Goal: Information Seeking & Learning: Learn about a topic

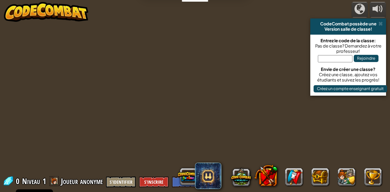
select select "fr"
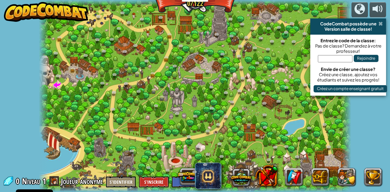
click at [382, 25] on span at bounding box center [381, 23] width 4 height 5
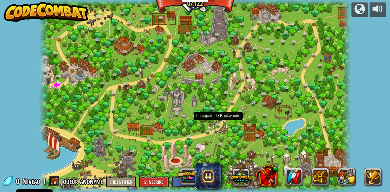
click at [220, 126] on link at bounding box center [220, 126] width 13 height 13
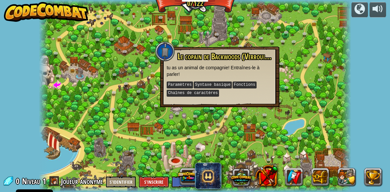
click at [278, 108] on div at bounding box center [195, 96] width 312 height 192
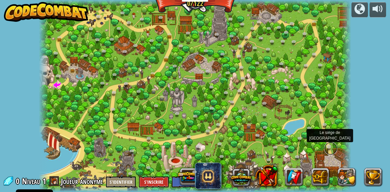
click at [329, 148] on link at bounding box center [330, 148] width 13 height 13
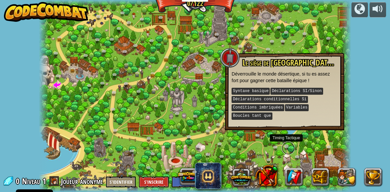
click at [291, 145] on link at bounding box center [288, 147] width 13 height 13
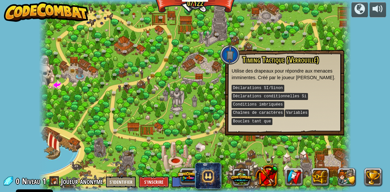
click at [233, 143] on div at bounding box center [195, 96] width 312 height 192
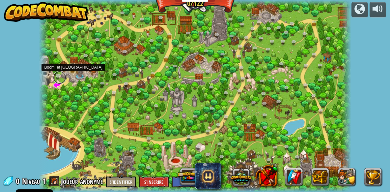
click at [60, 74] on link at bounding box center [59, 77] width 13 height 13
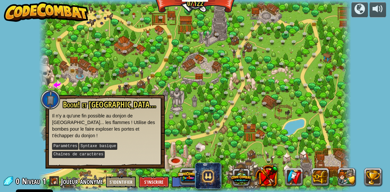
click at [178, 138] on div at bounding box center [195, 96] width 312 height 192
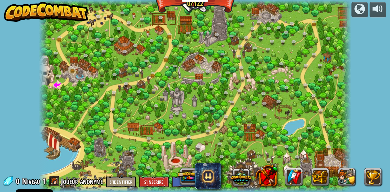
click at [242, 99] on div at bounding box center [195, 96] width 312 height 192
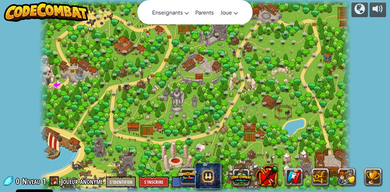
click at [197, 24] on div at bounding box center [195, 25] width 26 height 2
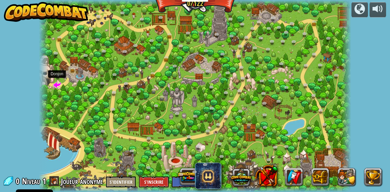
click at [55, 84] on span at bounding box center [57, 84] width 8 height 8
select select "fr"
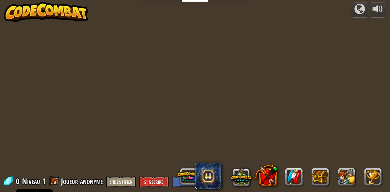
select select "fr"
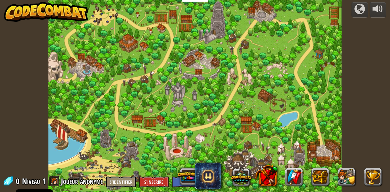
select select "fr"
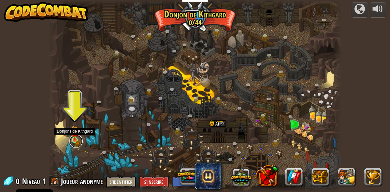
click at [73, 141] on link at bounding box center [76, 140] width 13 height 13
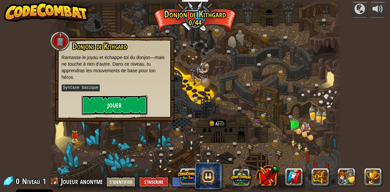
click at [124, 104] on button "Jouer" at bounding box center [115, 105] width 66 height 20
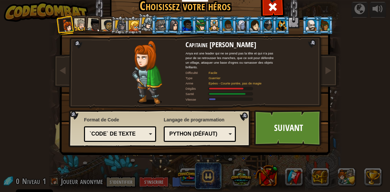
click at [149, 135] on div "`code` de texte" at bounding box center [120, 134] width 64 height 10
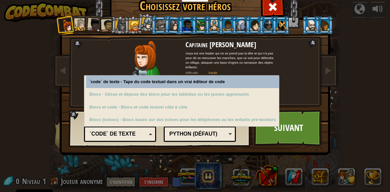
click at [149, 135] on div "`code` de texte" at bounding box center [120, 134] width 64 height 10
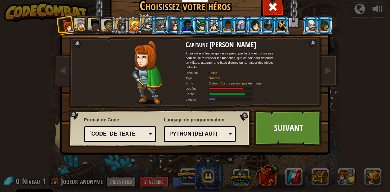
click at [152, 131] on div "`code` de texte Blocs et code Blocs Blocs (icônes) `code` de texte" at bounding box center [120, 133] width 72 height 15
click at [196, 132] on div "Python (Défaut)" at bounding box center [197, 134] width 57 height 8
click at [200, 123] on div "Langage de programmation Python (Défaut) JavaScript Lua C++ Java (Expérimental)…" at bounding box center [200, 129] width 72 height 29
click at [295, 118] on link "Suivant" at bounding box center [288, 128] width 69 height 36
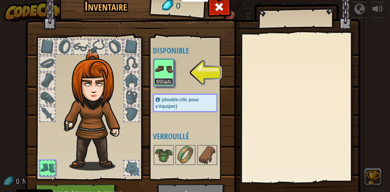
click at [163, 80] on button "Equiper" at bounding box center [164, 81] width 18 height 7
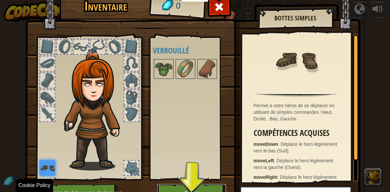
click at [184, 188] on button "Jouer" at bounding box center [191, 193] width 69 height 18
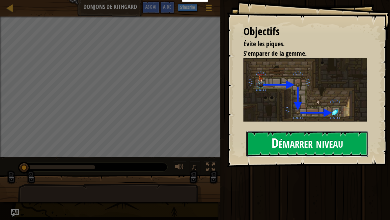
click at [302, 145] on button "Démarrer niveau" at bounding box center [308, 144] width 122 height 26
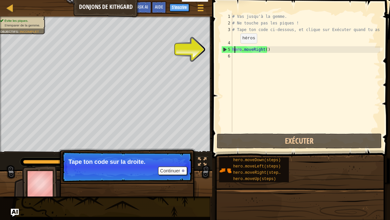
click at [235, 50] on div "# Vas jusqu'à la gemme. # Ne touche pas les piques ! # Tape ton code ci-dessous…" at bounding box center [305, 79] width 149 height 132
type textarea "hero.moveRight()"
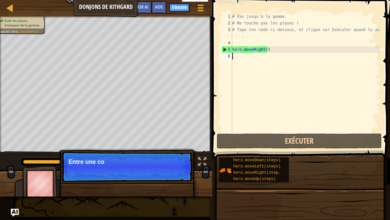
click at [260, 83] on div "# Vas jusqu'à la gemme. # Ne touche pas les piques ! # Tape ton code ci-dessous…" at bounding box center [305, 79] width 149 height 132
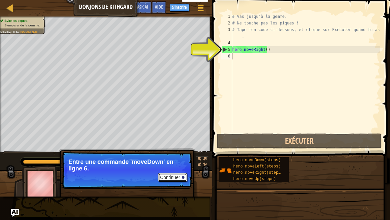
click at [176, 176] on button "Continuer" at bounding box center [172, 177] width 29 height 9
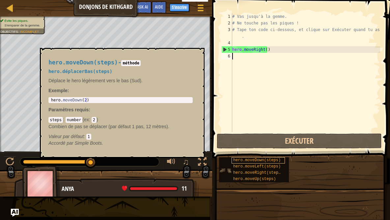
click at [256, 161] on span "hero.moveDown(steps)" at bounding box center [256, 160] width 47 height 5
drag, startPoint x: 256, startPoint y: 161, endPoint x: 247, endPoint y: 57, distance: 104.0
click at [247, 157] on div "hero.moveDown(steps)" at bounding box center [258, 160] width 53 height 6
click at [236, 161] on span "hero.moveDown(steps)" at bounding box center [256, 160] width 47 height 5
click at [252, 160] on span "hero.moveDown(steps)" at bounding box center [256, 160] width 47 height 5
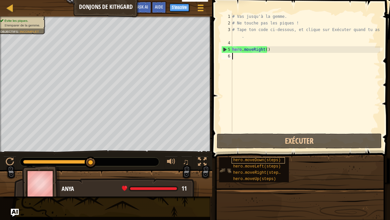
click at [252, 160] on span "hero.moveDown(steps)" at bounding box center [256, 160] width 47 height 5
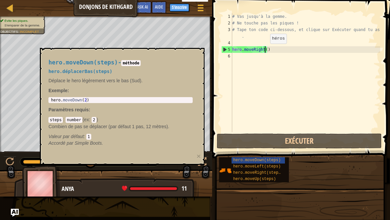
click at [265, 50] on div "# Vas jusqu'à la gemme. # Ne touche pas les piques ! # Tape ton code ci-dessous…" at bounding box center [305, 79] width 149 height 132
type textarea "hero.moveRight()"
click at [251, 173] on span "hero.moveRight(steps)" at bounding box center [258, 172] width 50 height 5
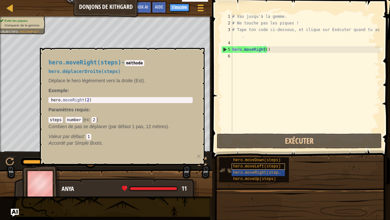
click at [242, 165] on span "hero.moveLeft(steps)" at bounding box center [256, 166] width 47 height 5
click at [242, 172] on span "hero.moveRight(steps)" at bounding box center [258, 172] width 50 height 5
click at [152, 139] on div "Valeur par défaut : 1" at bounding box center [120, 136] width 144 height 7
click at [242, 59] on div "# Vas jusqu'à la gemme. # Ne touche pas les piques ! # Tape ton code ci-dessous…" at bounding box center [305, 79] width 149 height 132
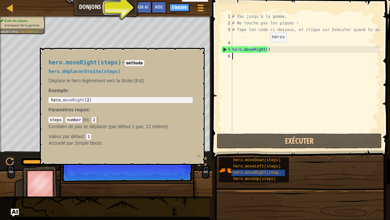
click at [265, 49] on div "# Vas jusqu'à la gemme. # Ne touche pas les piques ! # Tape ton code ci-dessous…" at bounding box center [305, 79] width 149 height 132
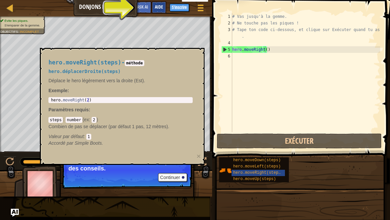
click at [161, 6] on span "Aide" at bounding box center [159, 7] width 8 height 6
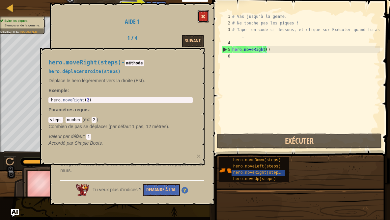
click at [204, 15] on span at bounding box center [203, 16] width 5 height 5
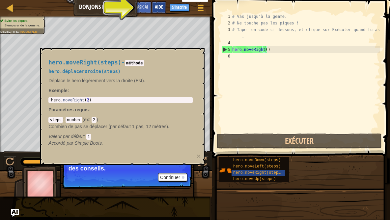
click at [161, 6] on span "Aide" at bounding box center [159, 7] width 8 height 6
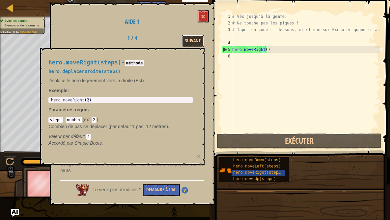
click at [187, 41] on button "Suivant" at bounding box center [193, 41] width 22 height 12
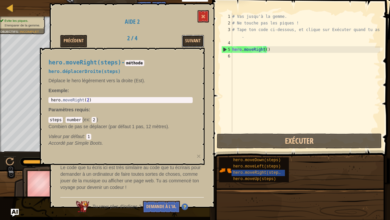
click at [187, 41] on button "Suivant" at bounding box center [193, 41] width 22 height 12
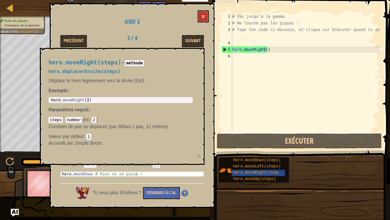
click at [187, 41] on button "Suivant" at bounding box center [193, 41] width 22 height 12
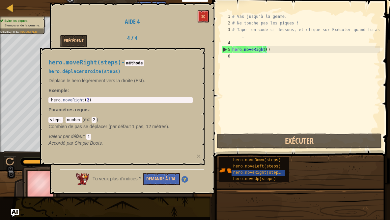
click at [187, 41] on div "Précédent 4 / 4" at bounding box center [132, 41] width 154 height 12
click at [204, 15] on span at bounding box center [203, 16] width 5 height 5
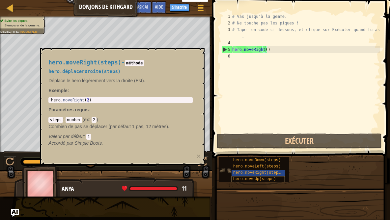
click at [238, 179] on span "hero.moveUp(steps)" at bounding box center [254, 178] width 43 height 5
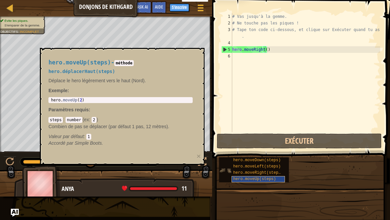
click at [244, 181] on div "hero.moveUp(steps)" at bounding box center [258, 179] width 53 height 6
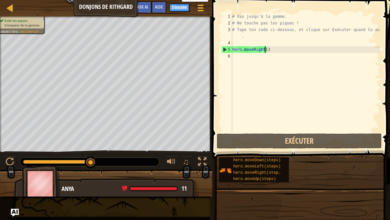
scroll to position [3, 3]
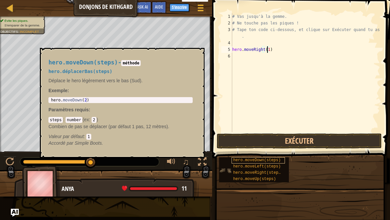
type textarea "hero.moveRight(1)"
click at [261, 162] on span "hero.moveDown(steps)" at bounding box center [256, 160] width 47 height 5
click at [317, 167] on div "hero.moveDown(steps) hero.moveLeft(steps) hero.moveRight(steps) hero.moveUp(ste…" at bounding box center [302, 170] width 167 height 26
click at [195, 54] on button "×" at bounding box center [197, 55] width 5 height 9
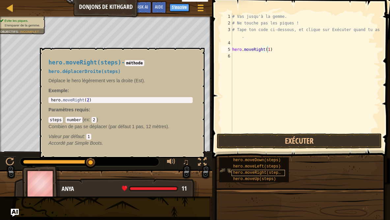
click at [261, 170] on div "hero.moveRight(steps)" at bounding box center [258, 172] width 53 height 6
click at [253, 60] on div "# Vas jusqu'à la gemme. # Ne touche pas les piques ! # Tape ton code ci-dessous…" at bounding box center [305, 79] width 149 height 132
drag, startPoint x: 235, startPoint y: 173, endPoint x: 260, endPoint y: 173, distance: 25.4
click at [260, 173] on span "hero.moveRight(steps)" at bounding box center [258, 172] width 50 height 5
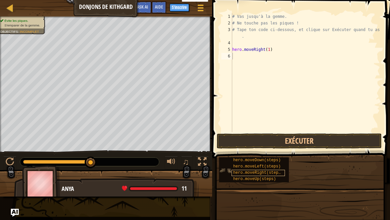
click at [255, 170] on span "hero.moveRight(steps)" at bounding box center [258, 172] width 50 height 5
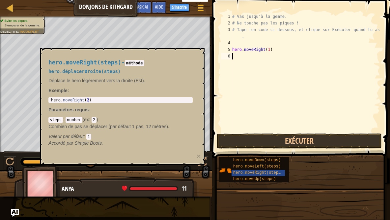
type textarea "hero.moveRight(2)"
drag, startPoint x: 88, startPoint y: 101, endPoint x: 51, endPoint y: 100, distance: 36.6
click at [51, 100] on div "hero . moveRight ( 2 )" at bounding box center [121, 105] width 142 height 14
click at [237, 60] on div "# Vas jusqu'à la gemme. # Ne touche pas les piques ! # Tape ton code ci-dessous…" at bounding box center [305, 79] width 149 height 132
paste textarea "hero.moveRight(2)"
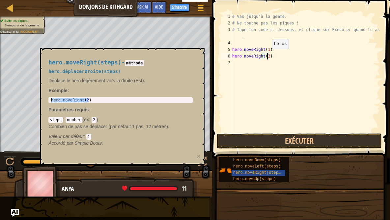
click at [266, 55] on div "# Vas jusqu'à la gemme. # Ne touche pas les piques ! # Tape ton code ci-dessous…" at bounding box center [305, 79] width 149 height 132
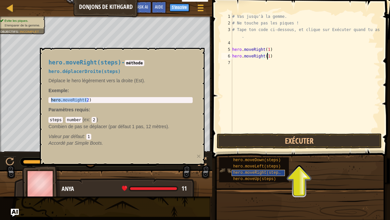
type textarea "hero.moveRight(1)"
click at [252, 172] on span "hero.moveRight(steps)" at bounding box center [258, 172] width 50 height 5
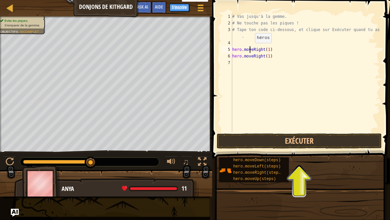
click at [250, 49] on div "# Vas jusqu'à la gemme. # Ne touche pas les piques ! # Tape ton code ci-dessous…" at bounding box center [305, 79] width 149 height 132
drag, startPoint x: 233, startPoint y: 50, endPoint x: 269, endPoint y: 49, distance: 35.9
click at [269, 49] on div "# Vas jusqu'à la gemme. # Ne touche pas les piques ! # Tape ton code ci-dessous…" at bounding box center [305, 79] width 149 height 132
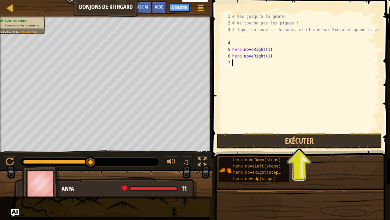
click at [252, 62] on div "# Vas jusqu'à la gemme. # Ne touche pas les piques ! # Tape ton code ci-dessous…" at bounding box center [305, 79] width 149 height 132
paste textarea "hero.moveRight(1)"
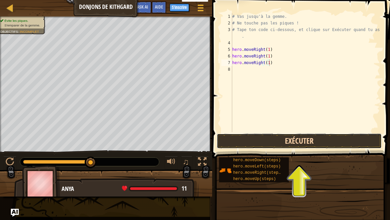
click at [294, 142] on button "Exécuter" at bounding box center [299, 140] width 165 height 15
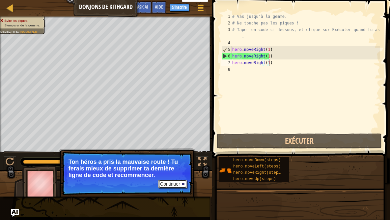
click at [173, 182] on button "Continuer" at bounding box center [172, 183] width 29 height 9
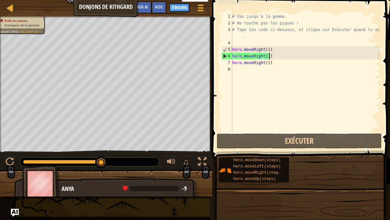
click at [269, 54] on div "# Vas jusqu'à la gemme. # Ne touche pas les piques ! # Tape ton code ci-dessous…" at bounding box center [305, 79] width 149 height 132
drag, startPoint x: 269, startPoint y: 54, endPoint x: 258, endPoint y: 54, distance: 10.6
click at [258, 54] on div "# Vas jusqu'à la gemme. # Ne touche pas les piques ! # Tape ton code ci-dessous…" at bounding box center [305, 79] width 149 height 132
click at [258, 54] on div "# Vas jusqu'à la gemme. # Ne touche pas les piques ! # Tape ton code ci-dessous…" at bounding box center [305, 72] width 149 height 119
click at [252, 56] on div "# Vas jusqu'à la gemme. # Ne touche pas les piques ! # Tape ton code ci-dessous…" at bounding box center [305, 79] width 149 height 132
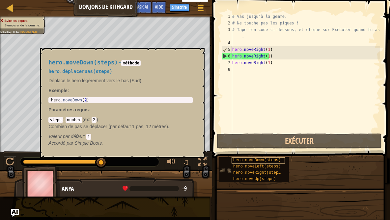
click at [265, 163] on div "hero.moveDown(steps)" at bounding box center [258, 160] width 53 height 6
click at [262, 58] on div "# Vas jusqu'à la gemme. # Ne touche pas les piques ! # Tape ton code ci-dessous…" at bounding box center [305, 79] width 149 height 132
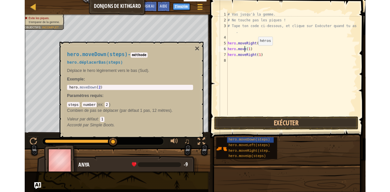
scroll to position [3, 1]
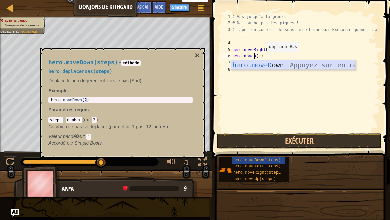
click at [283, 65] on div "hero.moveD own Appuyez sur entrée" at bounding box center [293, 75] width 125 height 30
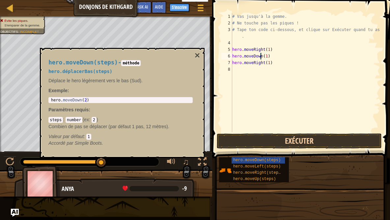
type textarea "hero.moveDown(1)"
click at [306, 137] on button "Exécuter" at bounding box center [299, 140] width 165 height 15
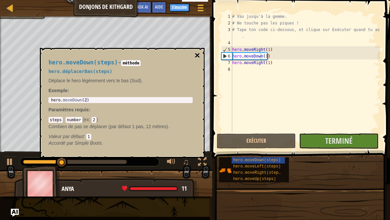
click at [198, 55] on button "×" at bounding box center [197, 55] width 5 height 9
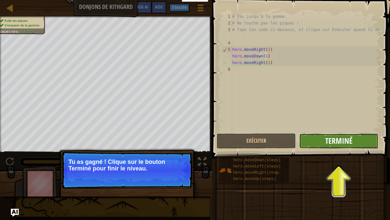
click at [332, 139] on span "Terminé" at bounding box center [338, 140] width 27 height 11
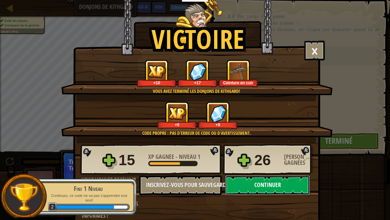
click at [241, 186] on button "Continuer" at bounding box center [267, 185] width 85 height 20
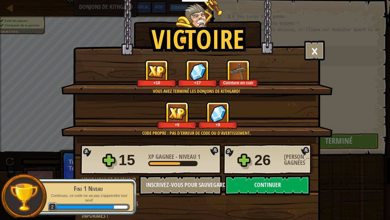
select select "fr"
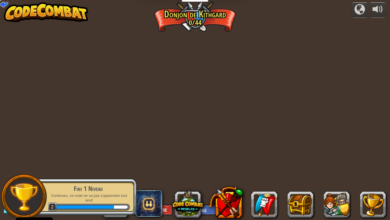
select select "fr"
